Goal: Task Accomplishment & Management: Manage account settings

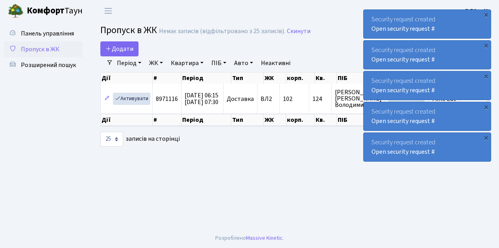
select select "25"
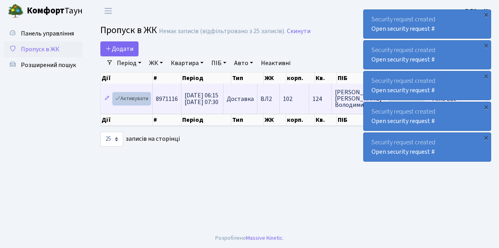
click at [135, 96] on link "Активувати" at bounding box center [131, 99] width 37 height 12
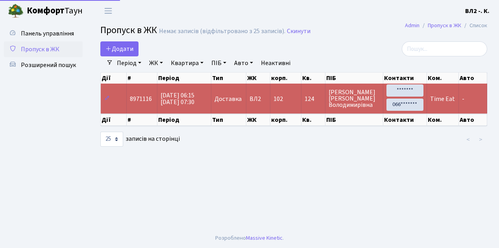
select select "25"
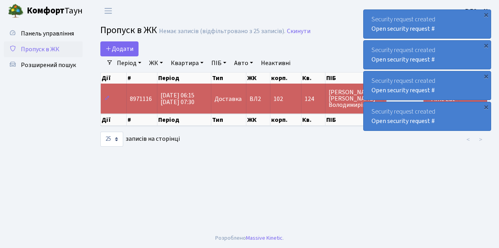
click at [49, 50] on span "Пропуск в ЖК" at bounding box center [40, 49] width 39 height 9
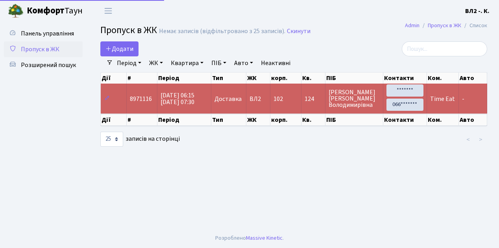
select select "25"
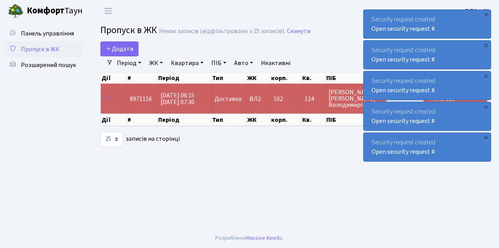
click at [51, 49] on span "Пропуск в ЖК" at bounding box center [40, 49] width 39 height 9
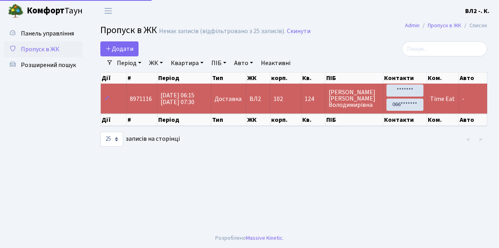
select select "25"
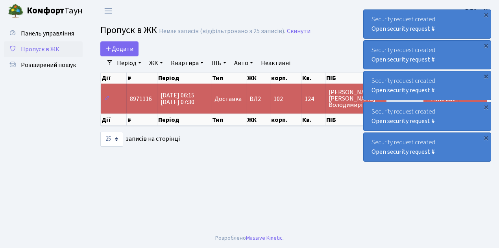
click at [44, 48] on span "Пропуск в ЖК" at bounding box center [40, 49] width 39 height 9
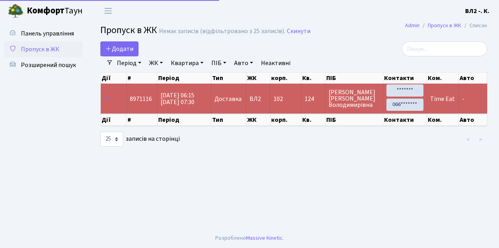
select select "25"
